Goal: Transaction & Acquisition: Purchase product/service

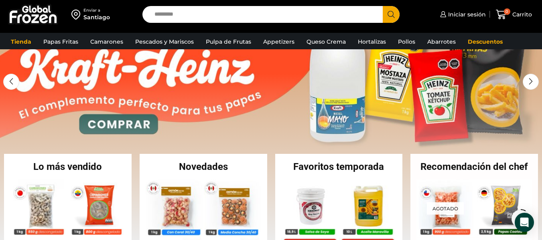
scroll to position [92, 0]
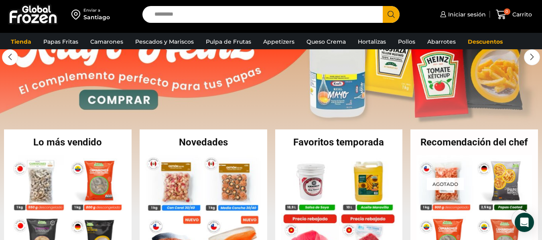
click at [337, 95] on link "1 / 2" at bounding box center [271, 97] width 542 height 241
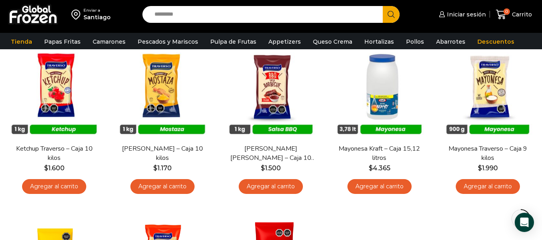
scroll to position [83, 0]
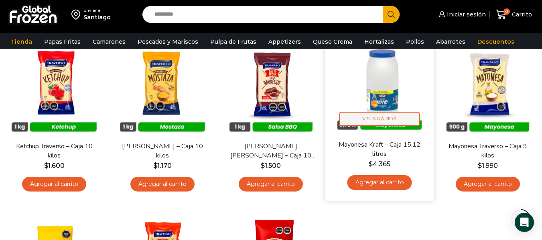
click at [379, 120] on span "Vista Rápida" at bounding box center [379, 119] width 81 height 14
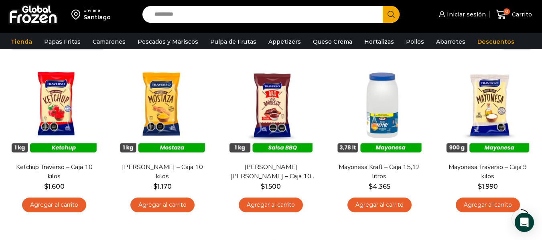
scroll to position [61, 0]
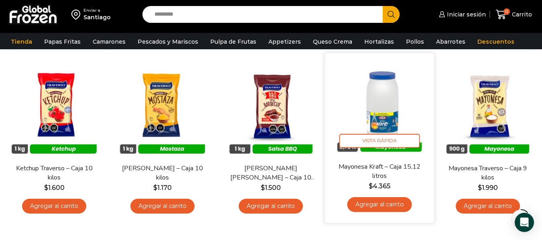
click at [380, 203] on link "Agregar al carrito" at bounding box center [379, 204] width 65 height 15
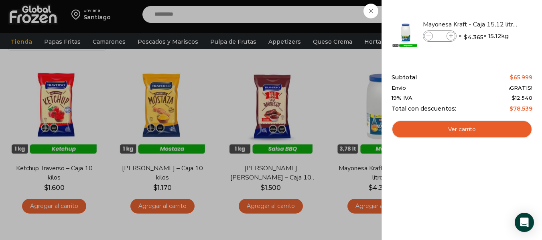
click at [494, 10] on div "1 Carrito 1 1 Shopping Cart *" at bounding box center [514, 14] width 40 height 19
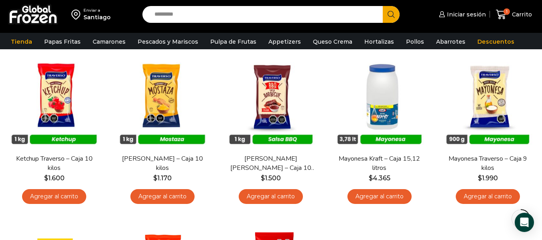
scroll to position [66, 0]
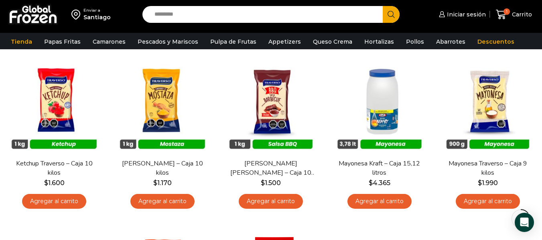
click at [256, 16] on input "Search input" at bounding box center [264, 14] width 228 height 17
type input "*********"
click at [383, 6] on button "Search" at bounding box center [391, 14] width 17 height 17
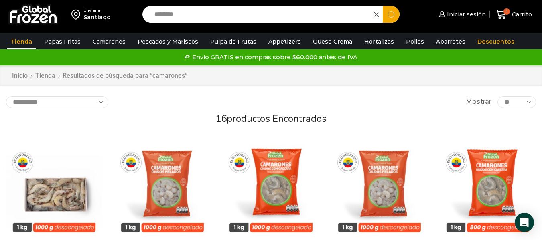
click at [235, 14] on input "*********" at bounding box center [260, 14] width 220 height 17
type input "*******"
click at [383, 6] on button "Search" at bounding box center [391, 14] width 17 height 17
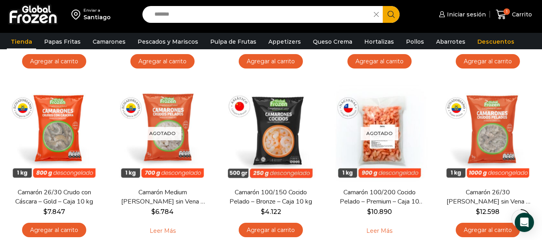
scroll to position [238, 0]
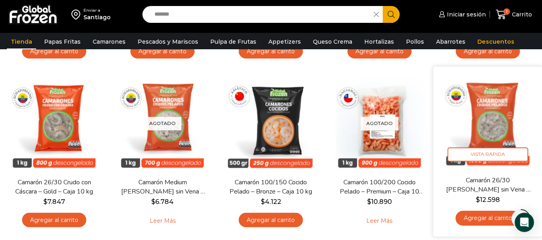
click at [488, 130] on img at bounding box center [487, 121] width 97 height 97
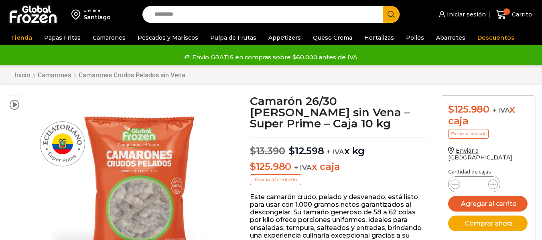
click at [485, 153] on span "Enviar a [GEOGRAPHIC_DATA]" at bounding box center [480, 154] width 64 height 14
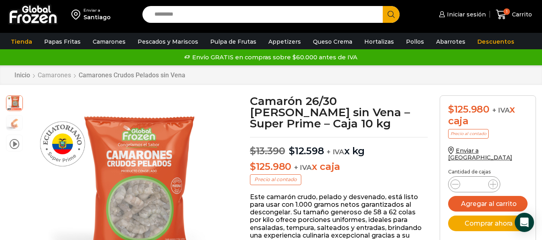
click at [63, 77] on link "Camarones" at bounding box center [54, 75] width 34 height 8
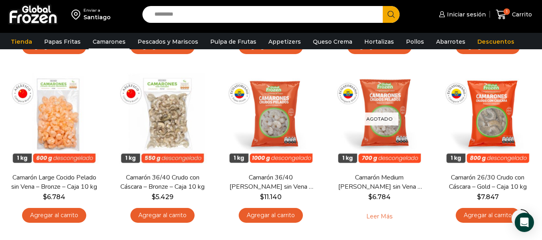
scroll to position [225, 0]
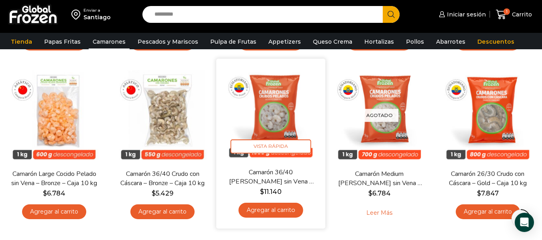
click at [274, 105] on img at bounding box center [271, 113] width 97 height 97
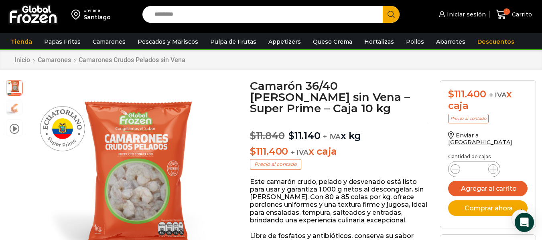
scroll to position [26, 0]
